Goal: Information Seeking & Learning: Learn about a topic

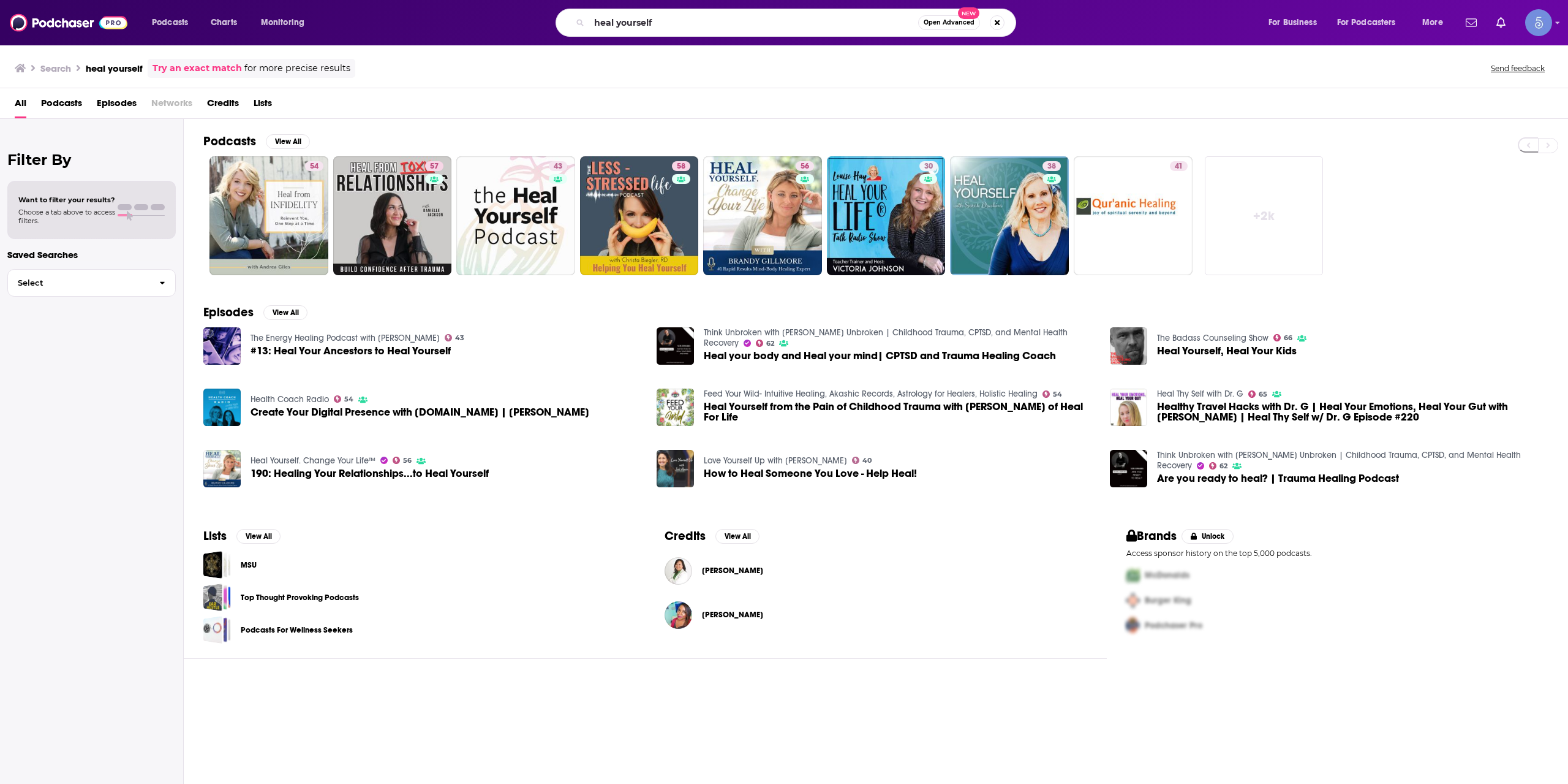
click at [675, 29] on input "heal yourself" at bounding box center [754, 22] width 329 height 19
type input "The Important Part: Investing with [PERSON_NAME]"
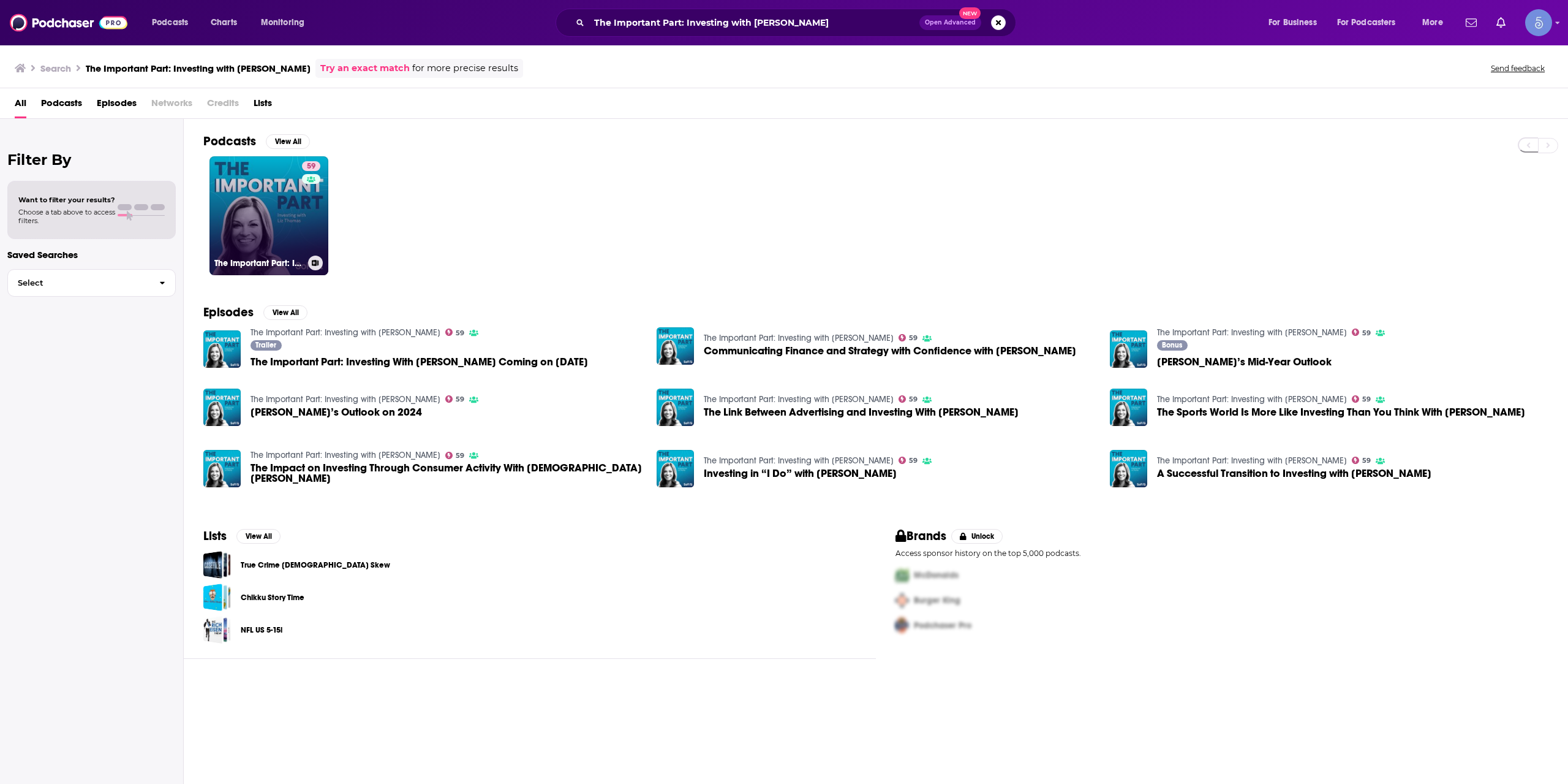
click at [294, 194] on link "59 The Important Part: Investing with [PERSON_NAME]" at bounding box center [269, 215] width 119 height 119
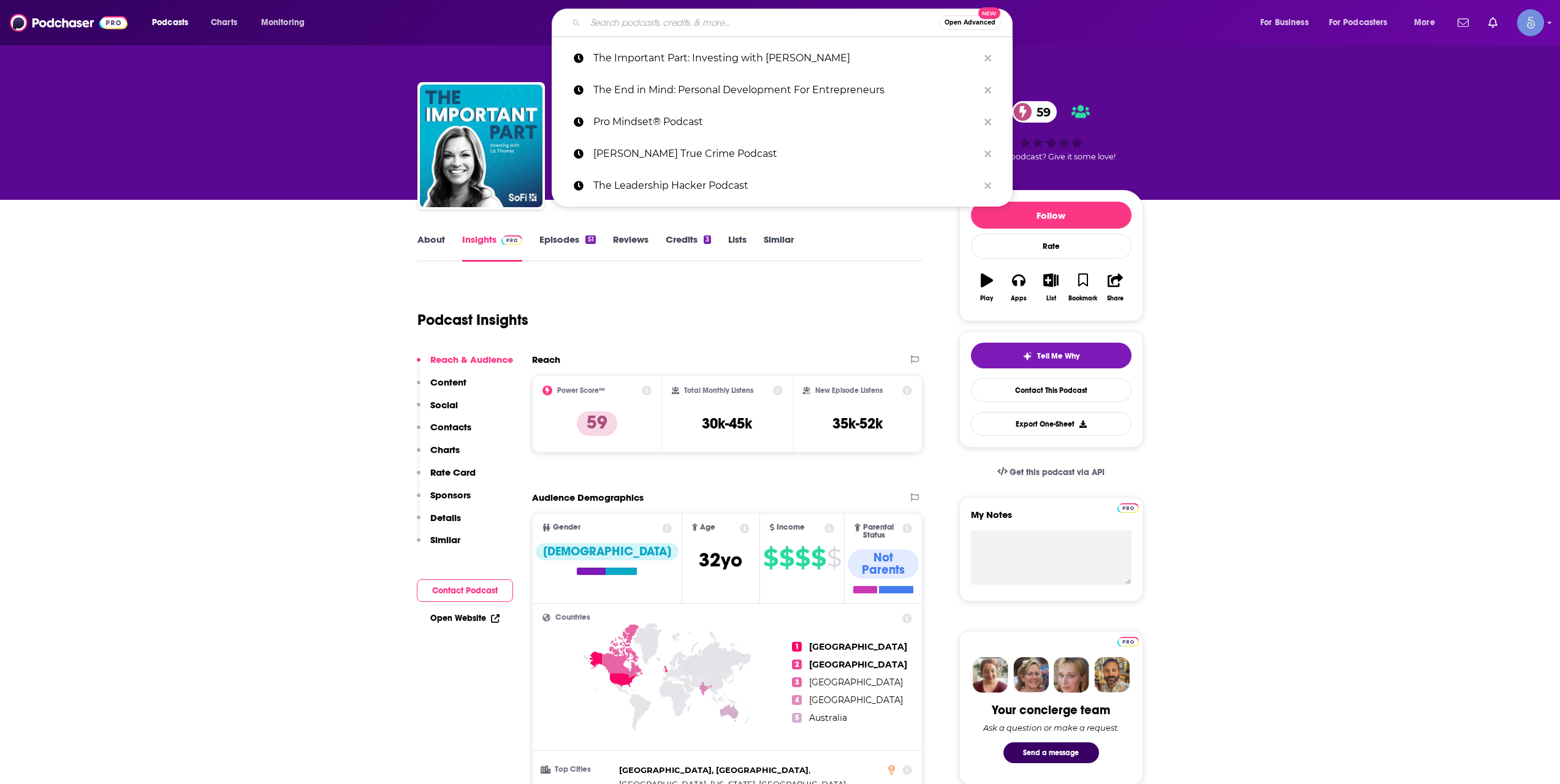
click at [686, 24] on input "Search podcasts, credits, & more..." at bounding box center [762, 22] width 353 height 19
paste input "Pennies To Pounds Podcast"
type input "Pennies To Pounds Podcast"
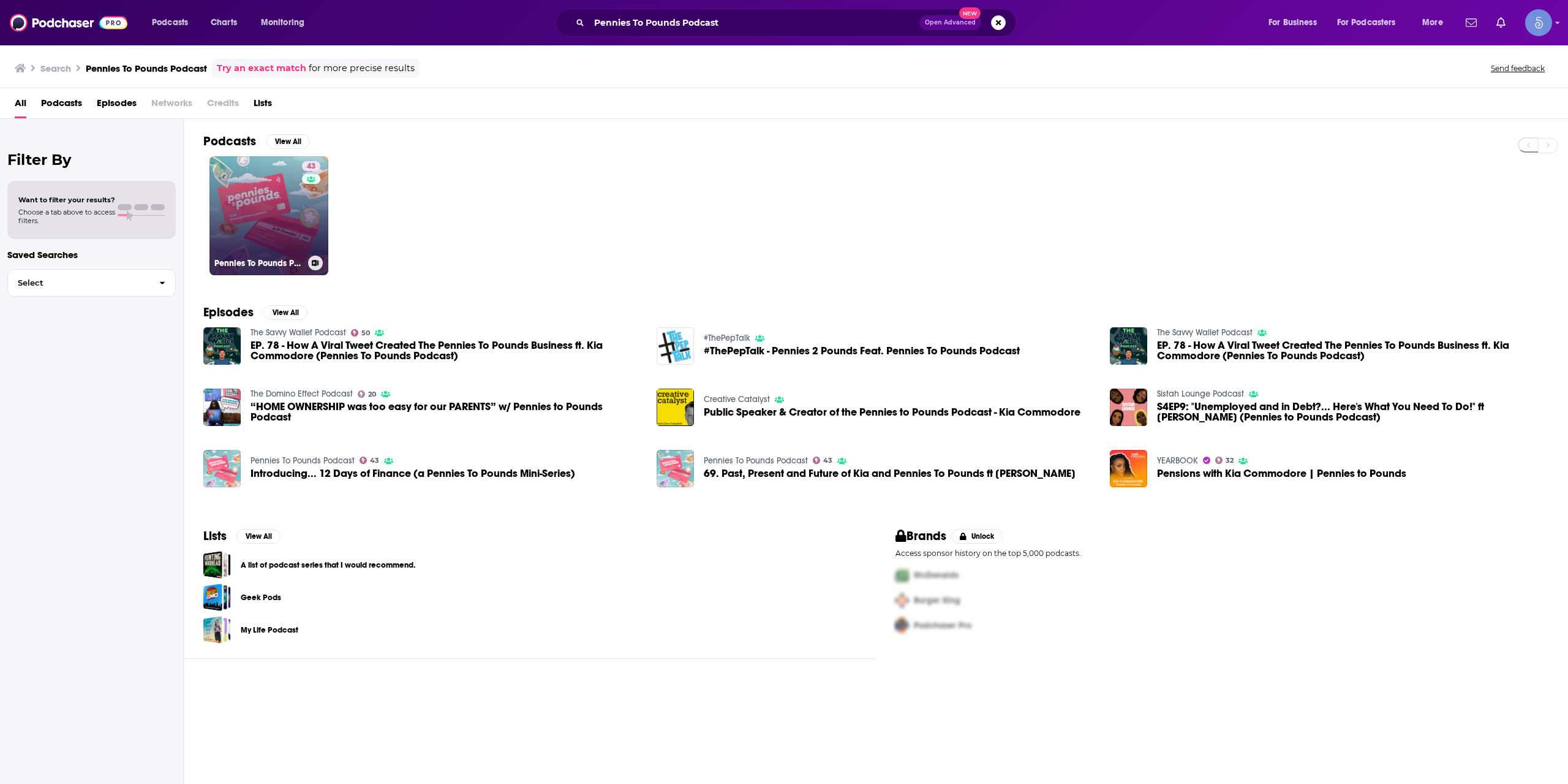
click at [270, 216] on link "43 Pennies To Pounds Podcast" at bounding box center [269, 215] width 119 height 119
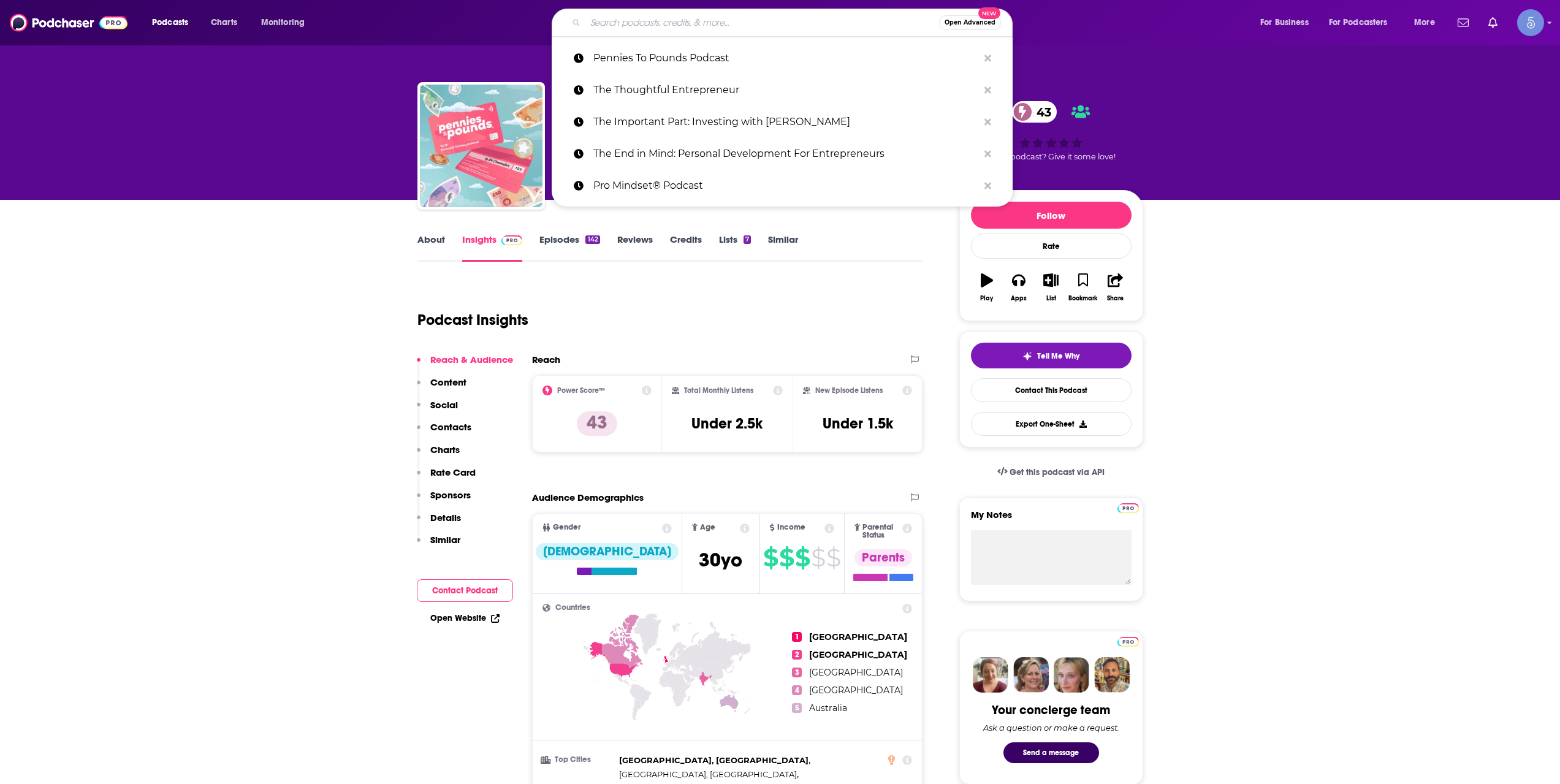
click at [639, 31] on input "Search podcasts, credits, & more..." at bounding box center [762, 22] width 353 height 19
paste input "Investing by the Books"
type input "Investing by the Books"
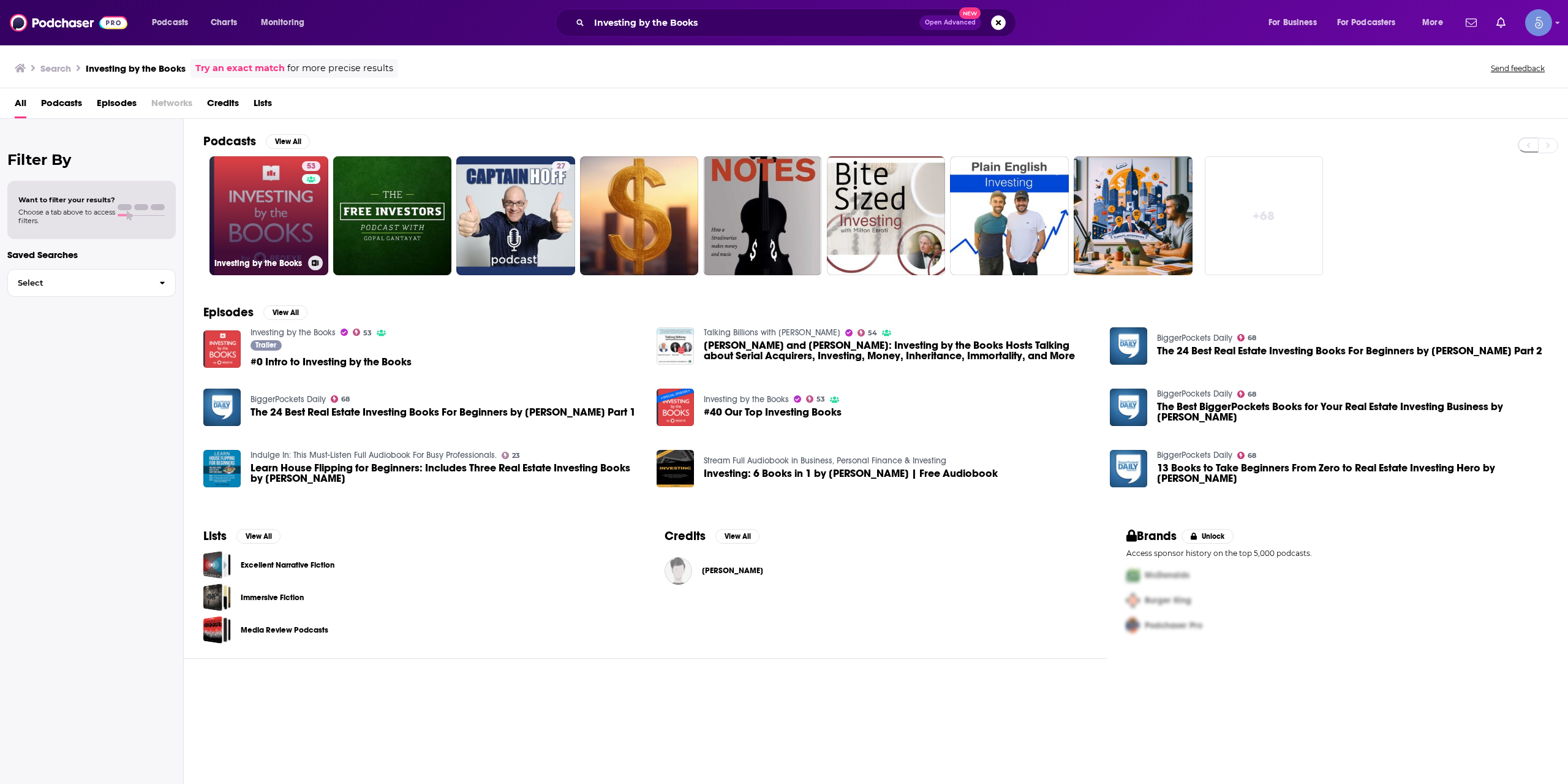
click at [286, 220] on link "53 Investing by the Books" at bounding box center [269, 215] width 119 height 119
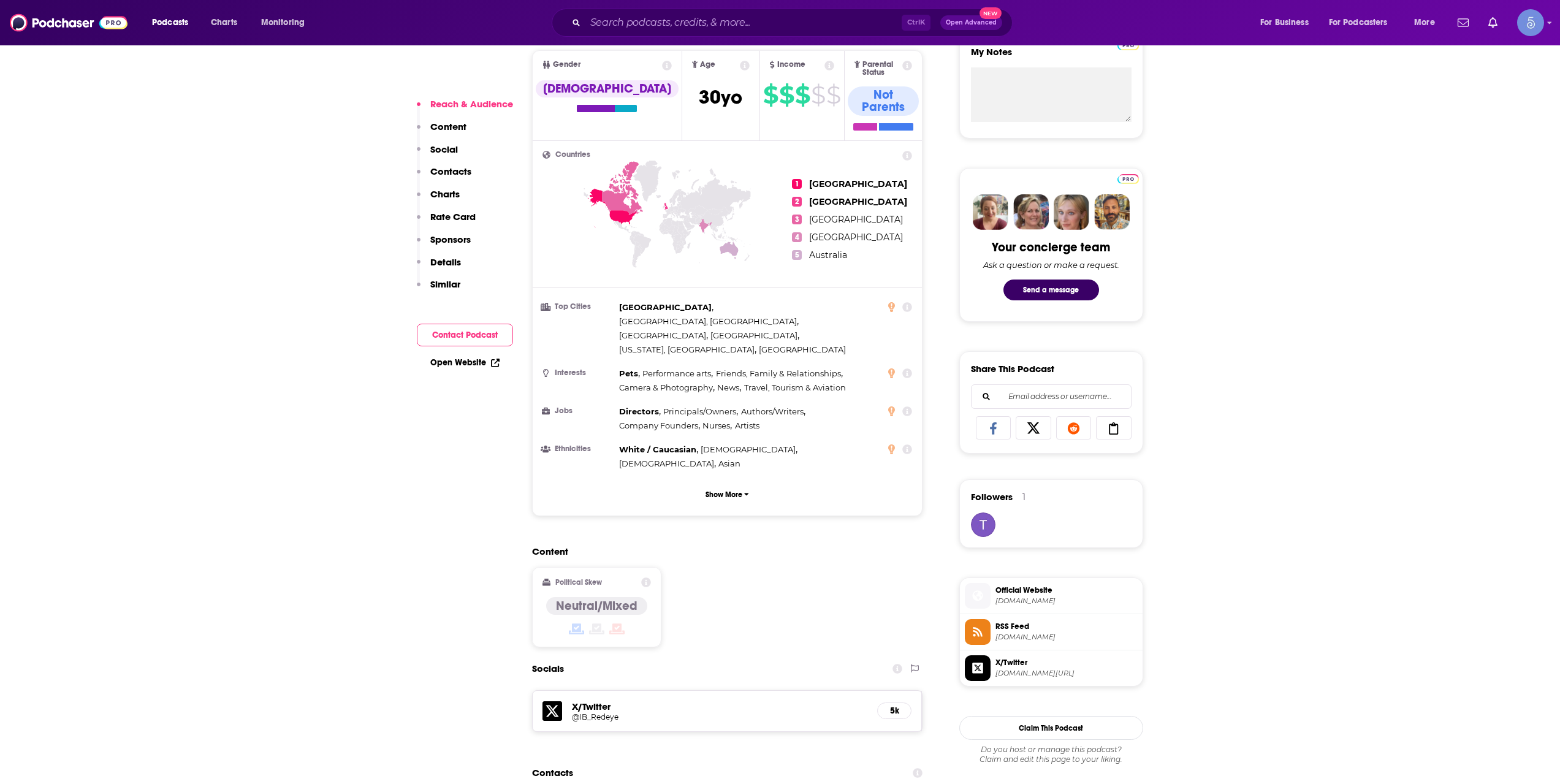
scroll to position [613, 0]
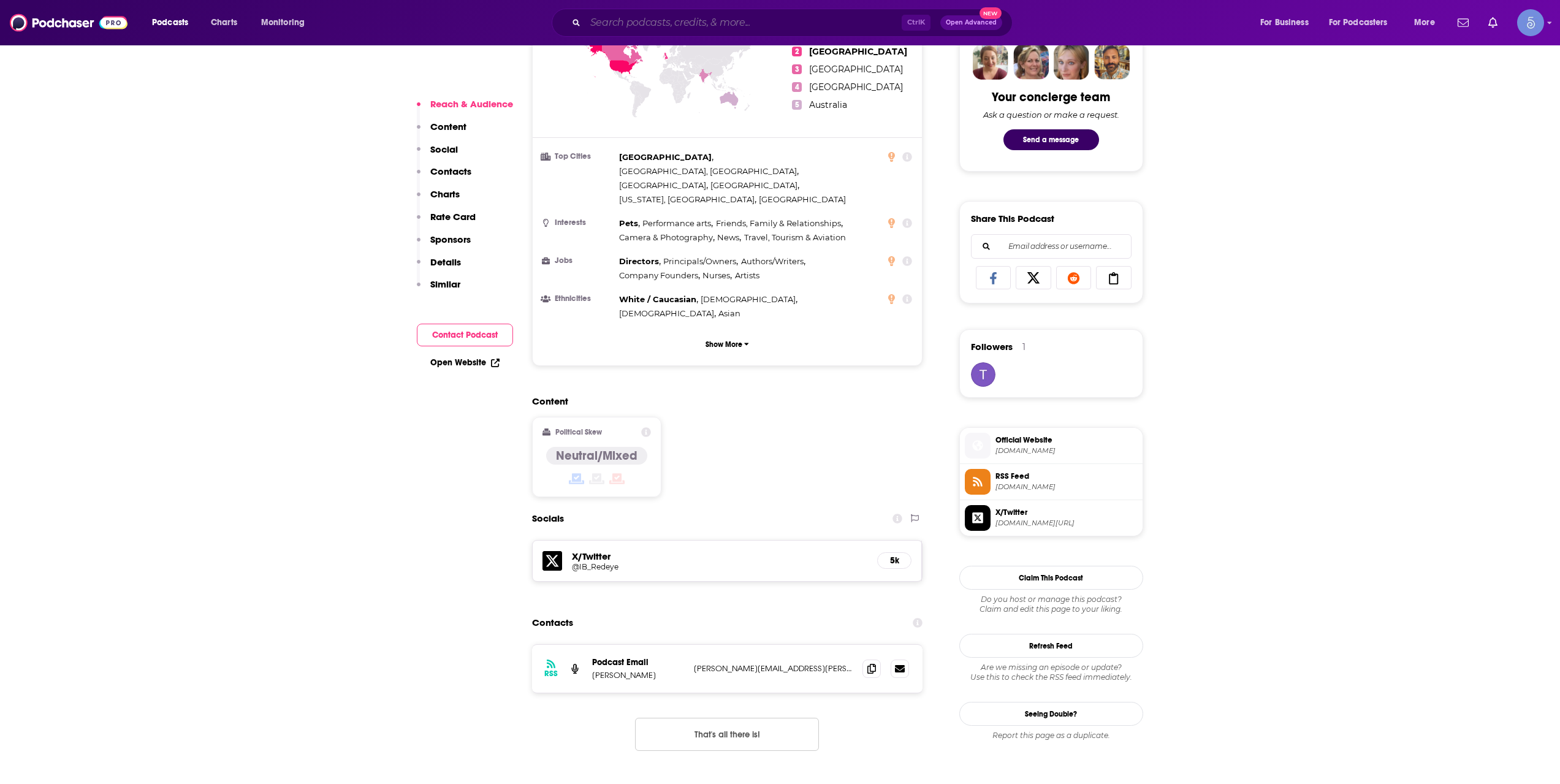
click at [682, 23] on input "Search podcasts, credits, & more..." at bounding box center [743, 22] width 316 height 19
paste input "The Intelligent Investing Podcast"
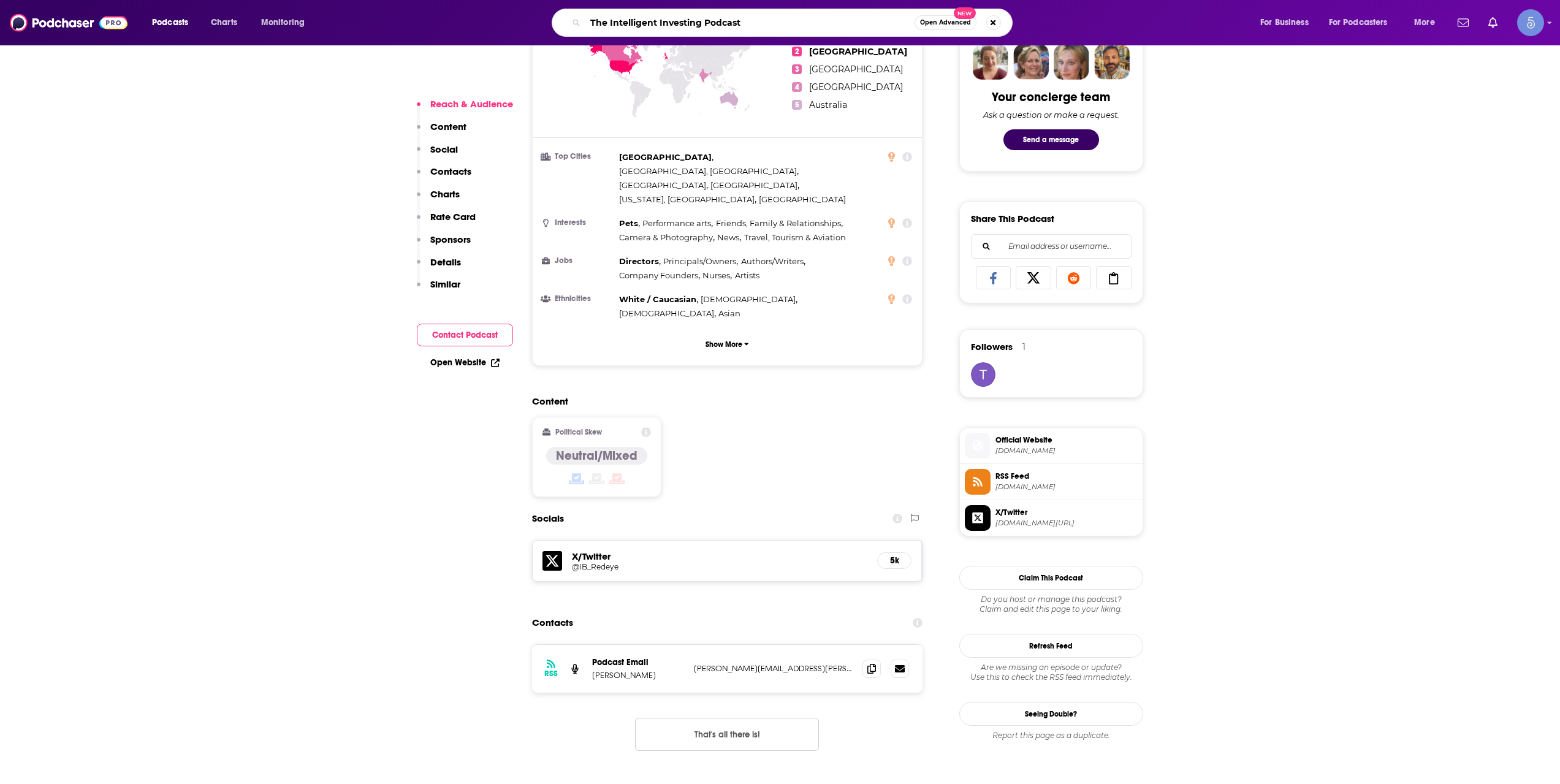
type input "The Intelligent Investing Podcast"
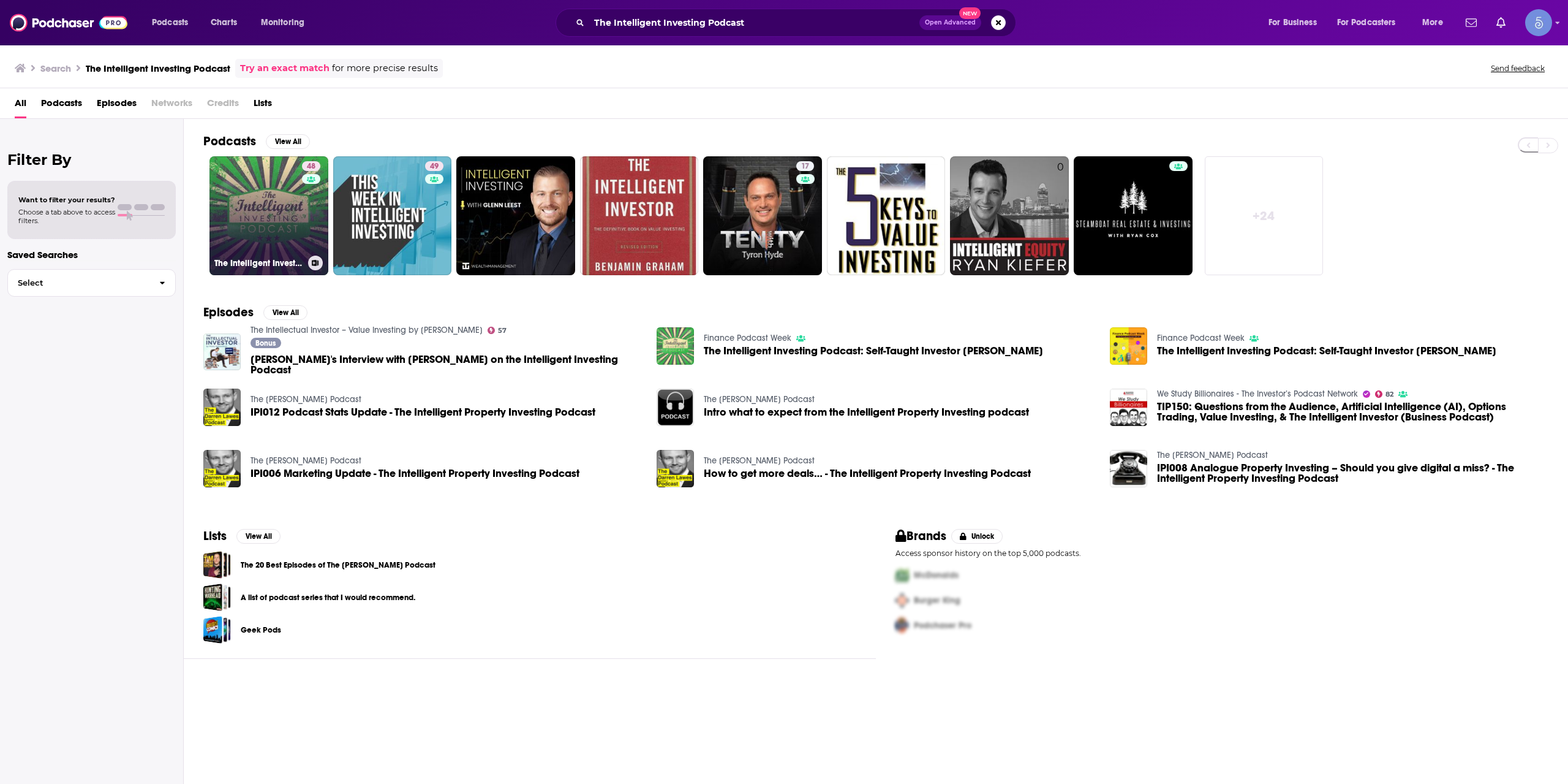
click at [298, 206] on link "48 The Intelligent Investing Podcast" at bounding box center [269, 215] width 119 height 119
